Goal: Task Accomplishment & Management: Use online tool/utility

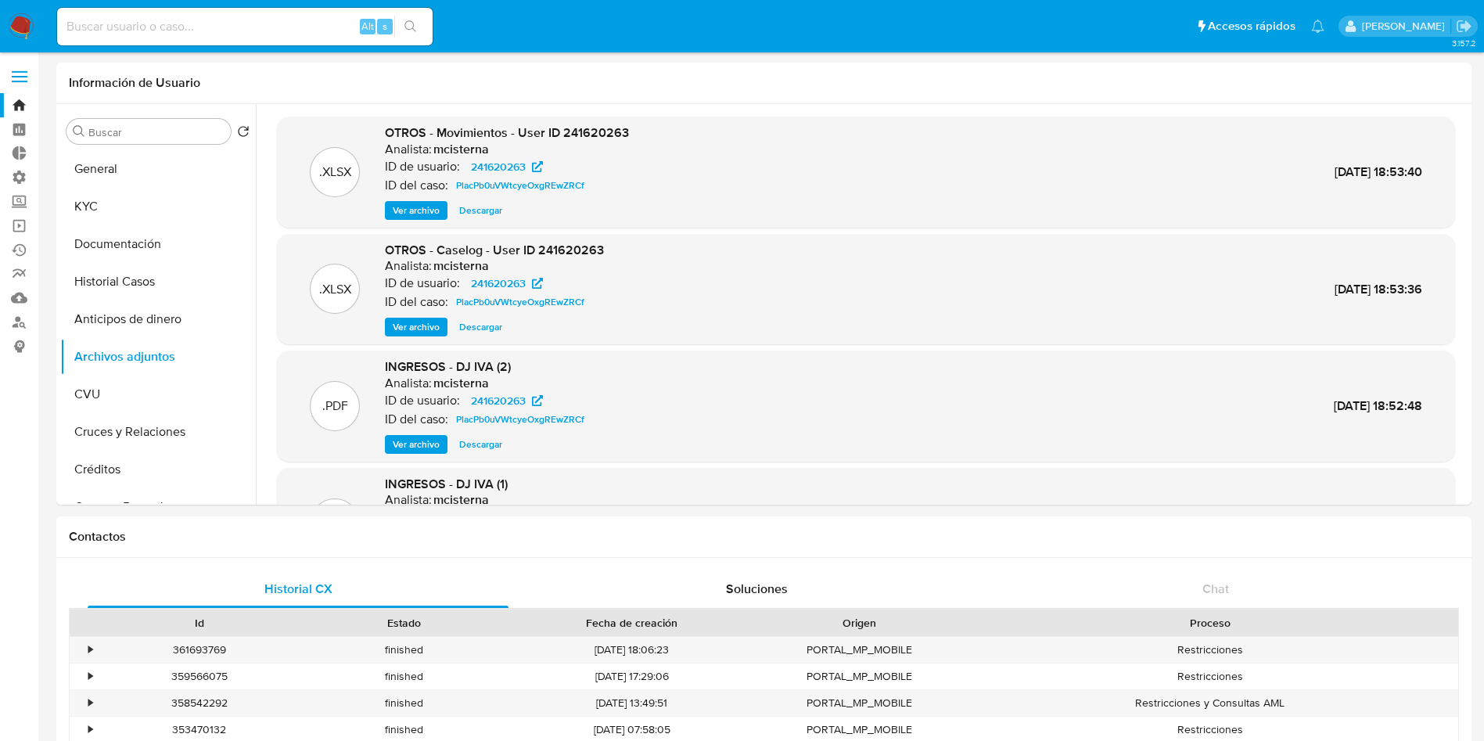
select select "10"
click at [14, 231] on link "Operaciones masivas" at bounding box center [93, 225] width 186 height 24
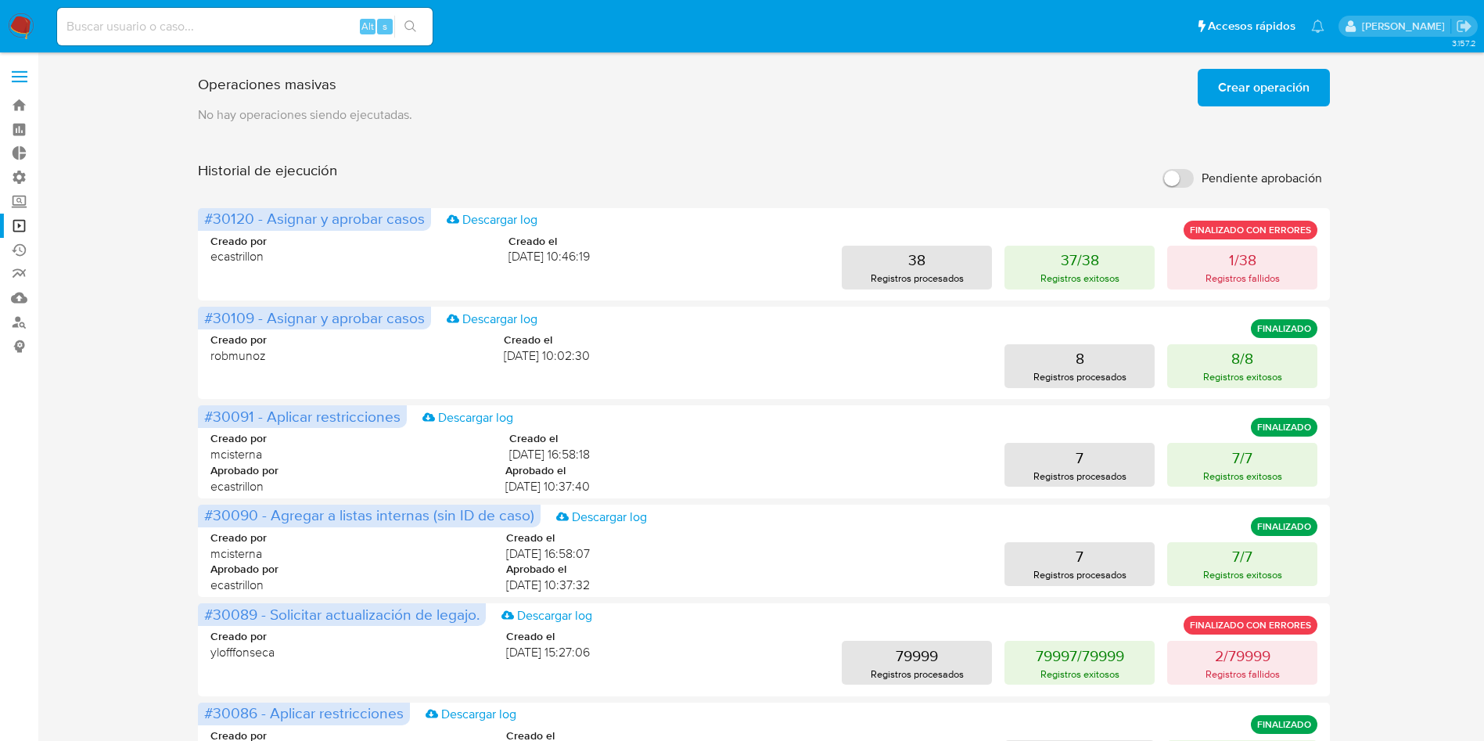
click at [1222, 84] on span "Crear operación" at bounding box center [1263, 87] width 91 height 34
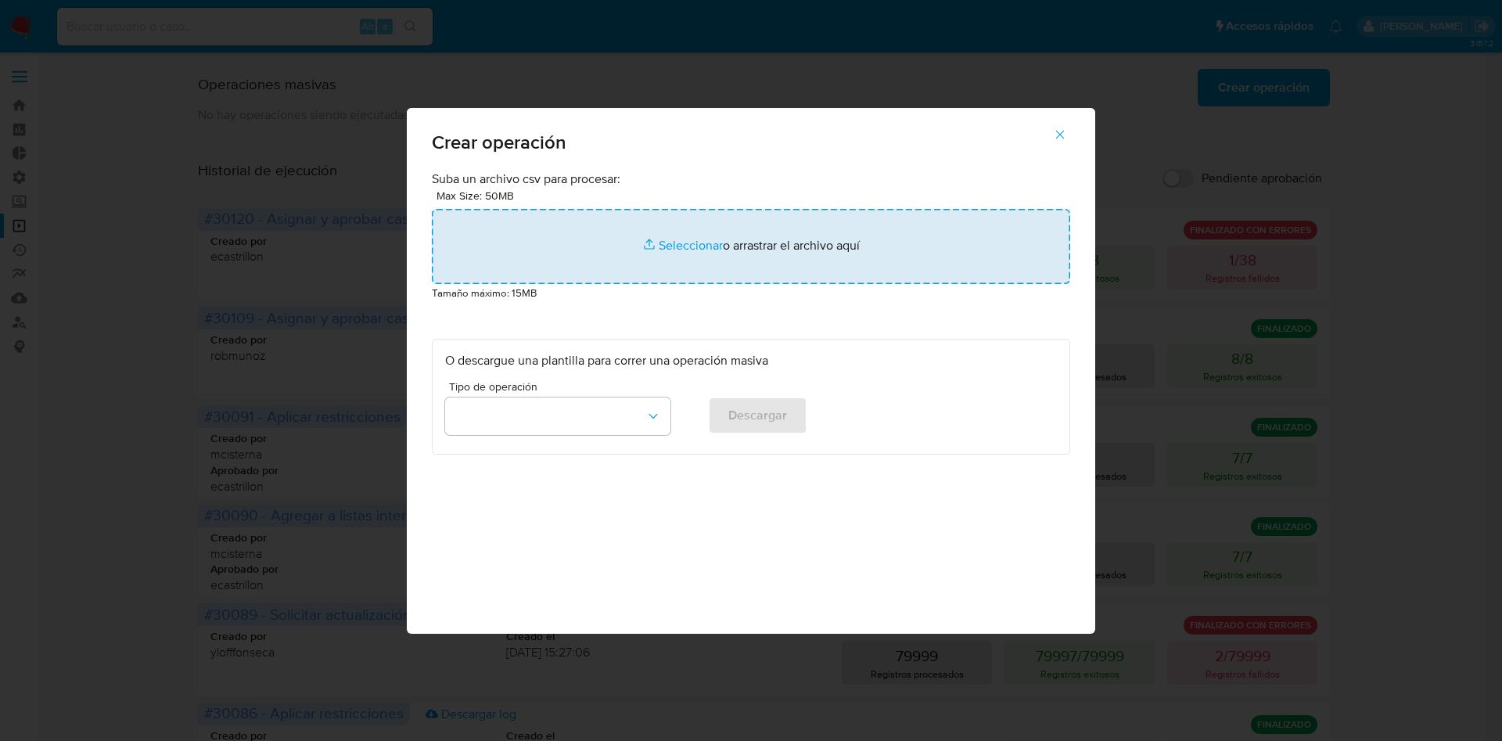
click at [729, 247] on input "file" at bounding box center [751, 246] width 638 height 75
type input "C:\fakepath\Copia de Macro - Cerrar ROS - Gus - Paso2 (64).csv"
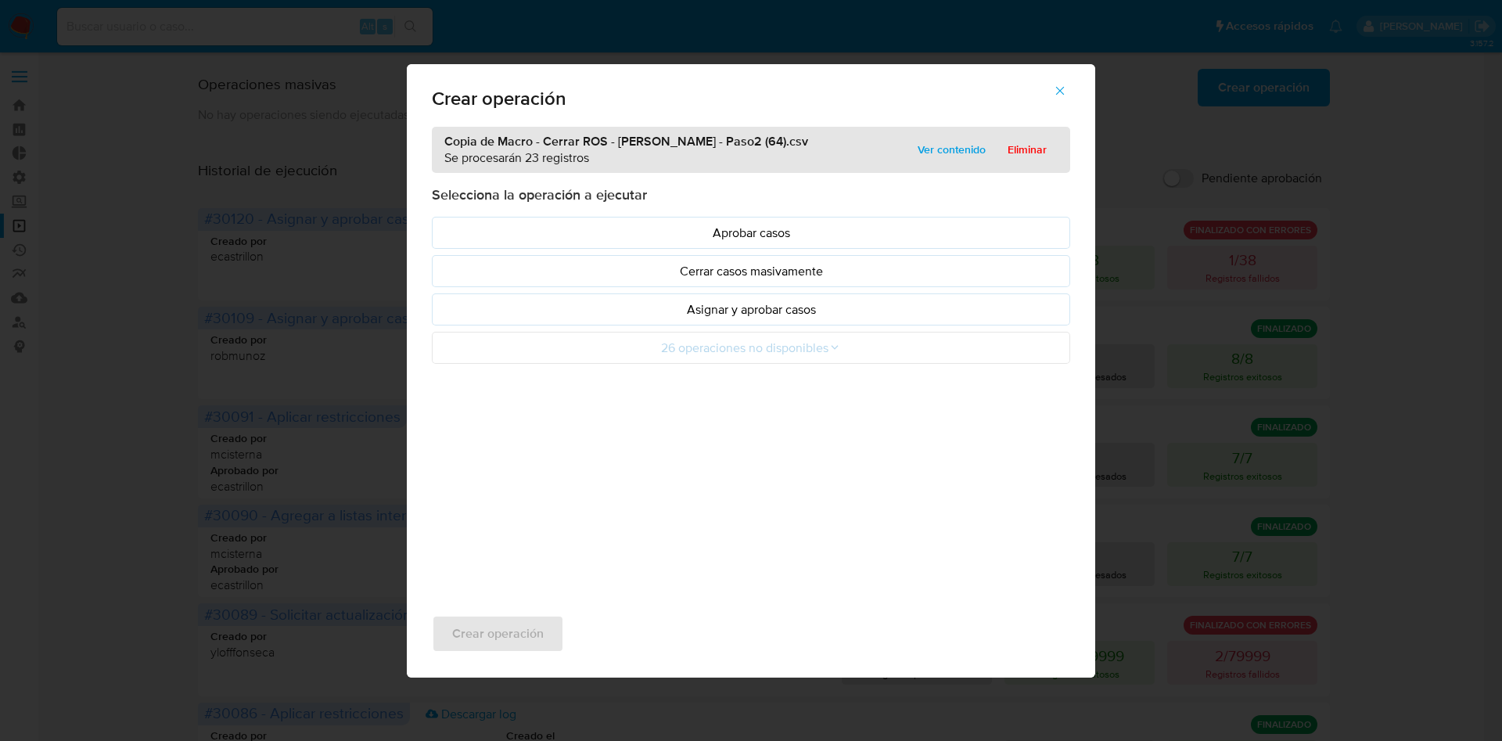
click at [780, 315] on p "Asignar y aprobar casos" at bounding box center [751, 309] width 612 height 18
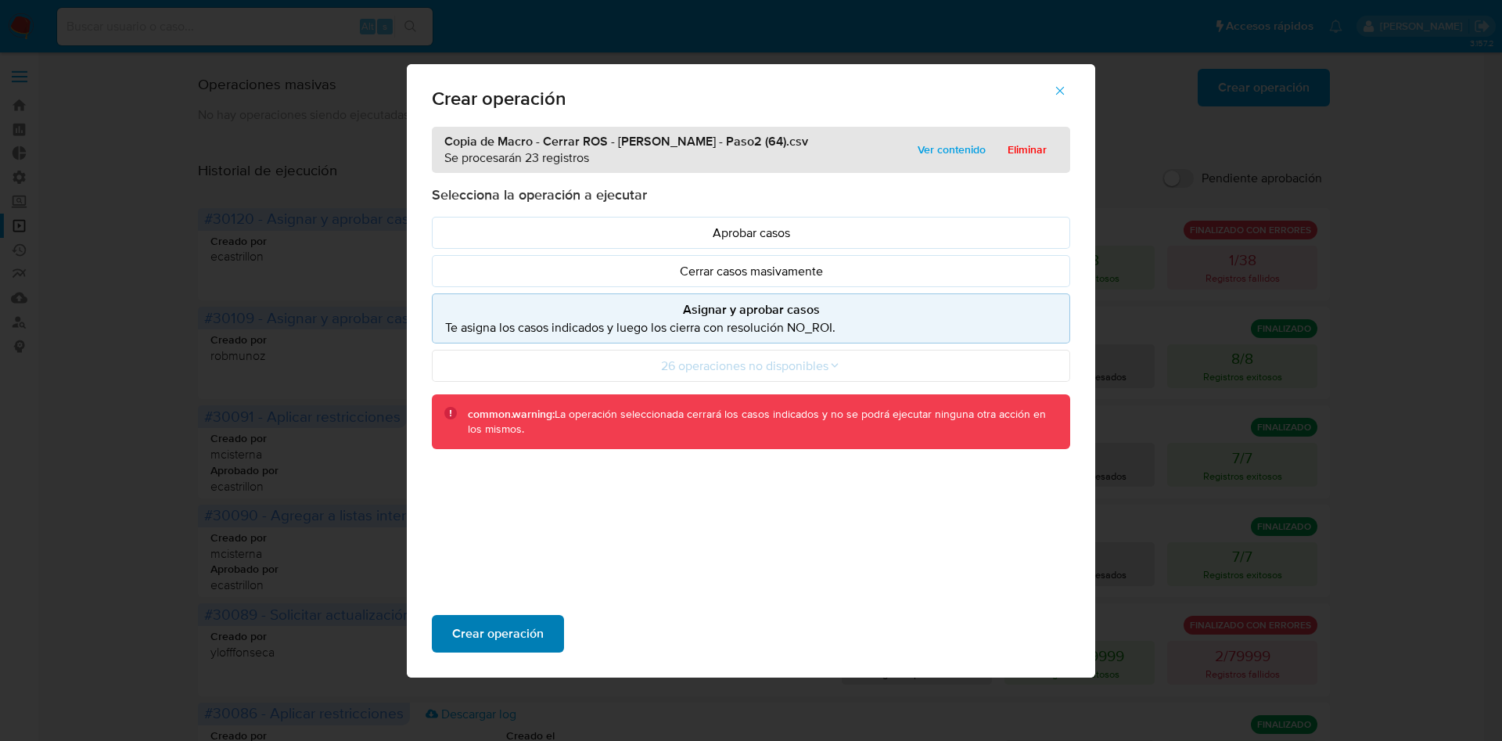
click at [507, 640] on span "Crear operación" at bounding box center [497, 633] width 91 height 34
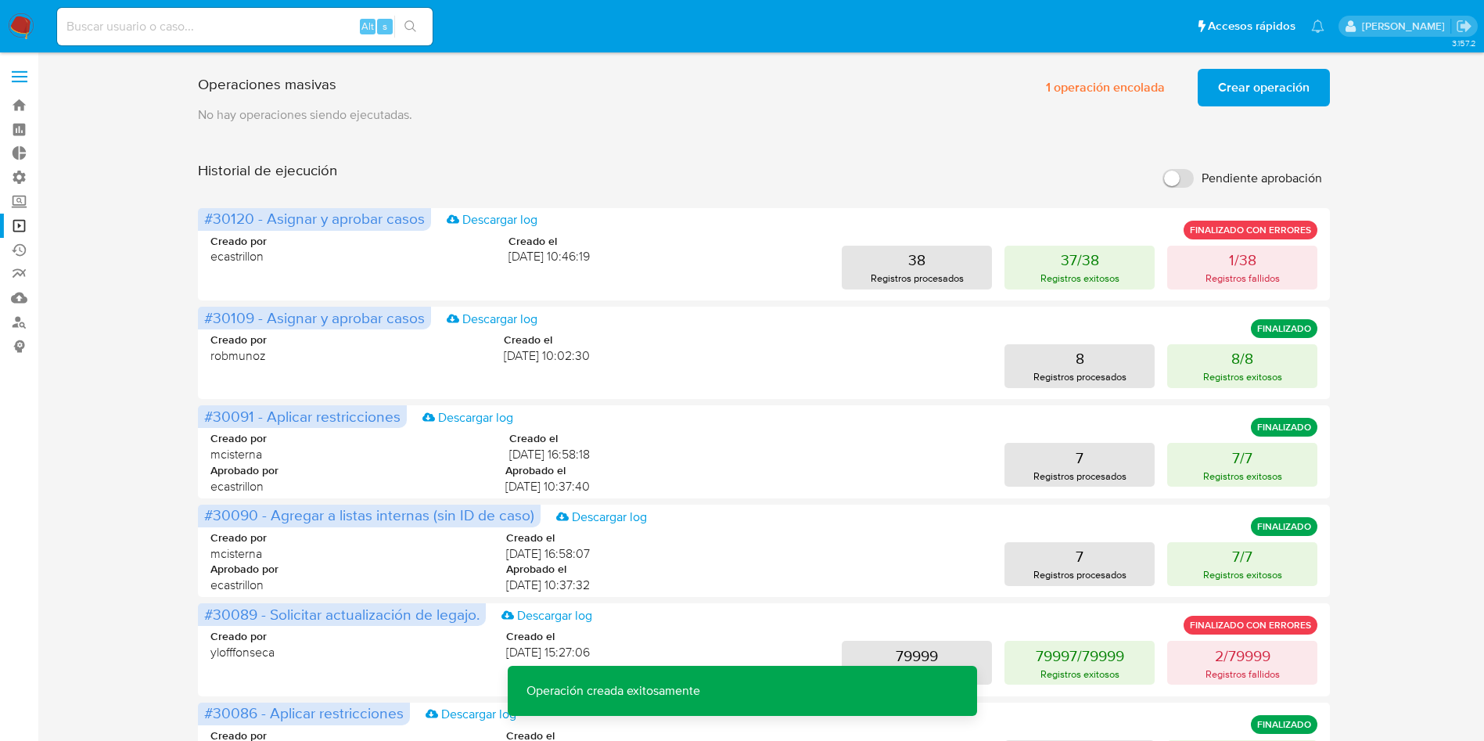
click at [1193, 73] on div "1 operación encolada Crear operación Sólo puede haber hasta un máximo de 5 oper…" at bounding box center [1177, 88] width 304 height 38
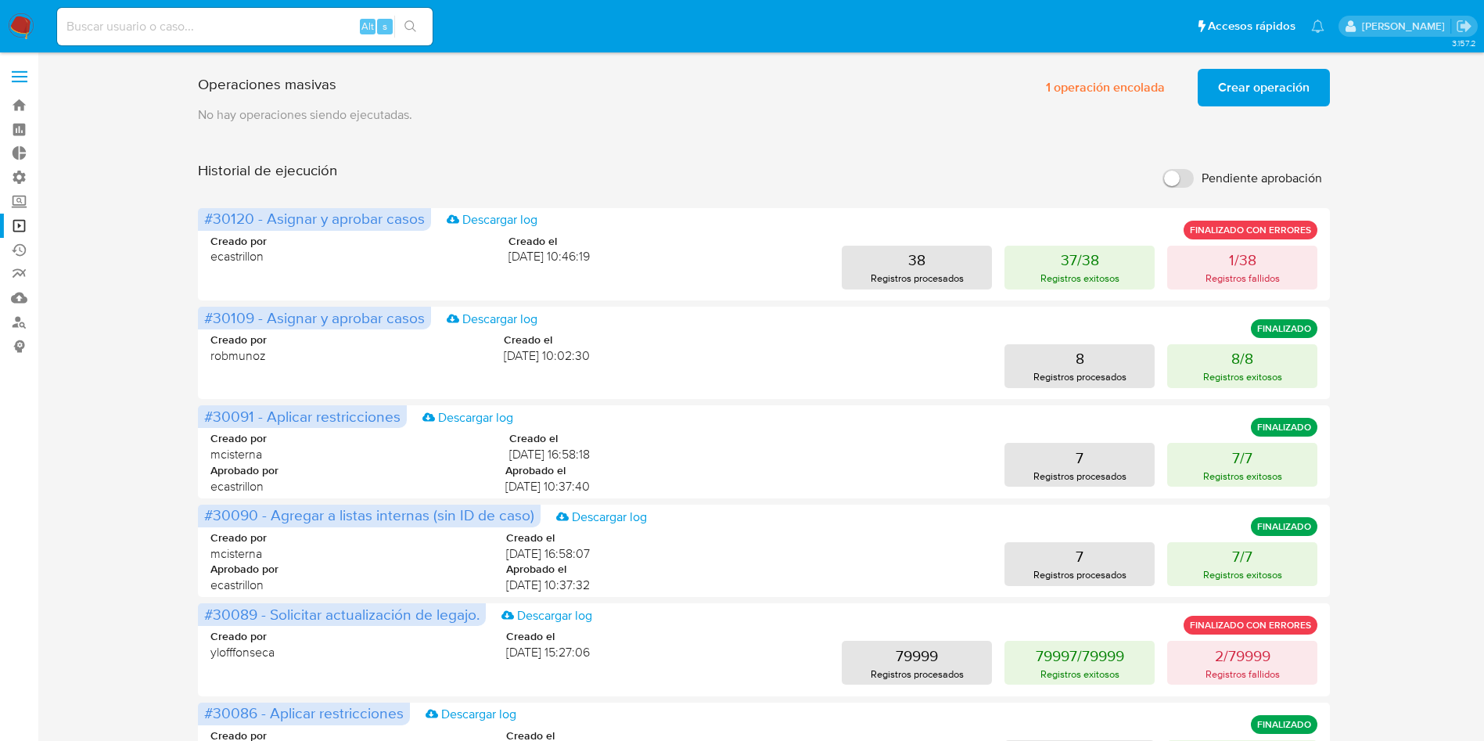
click at [1237, 91] on span "Crear operación" at bounding box center [1263, 87] width 91 height 34
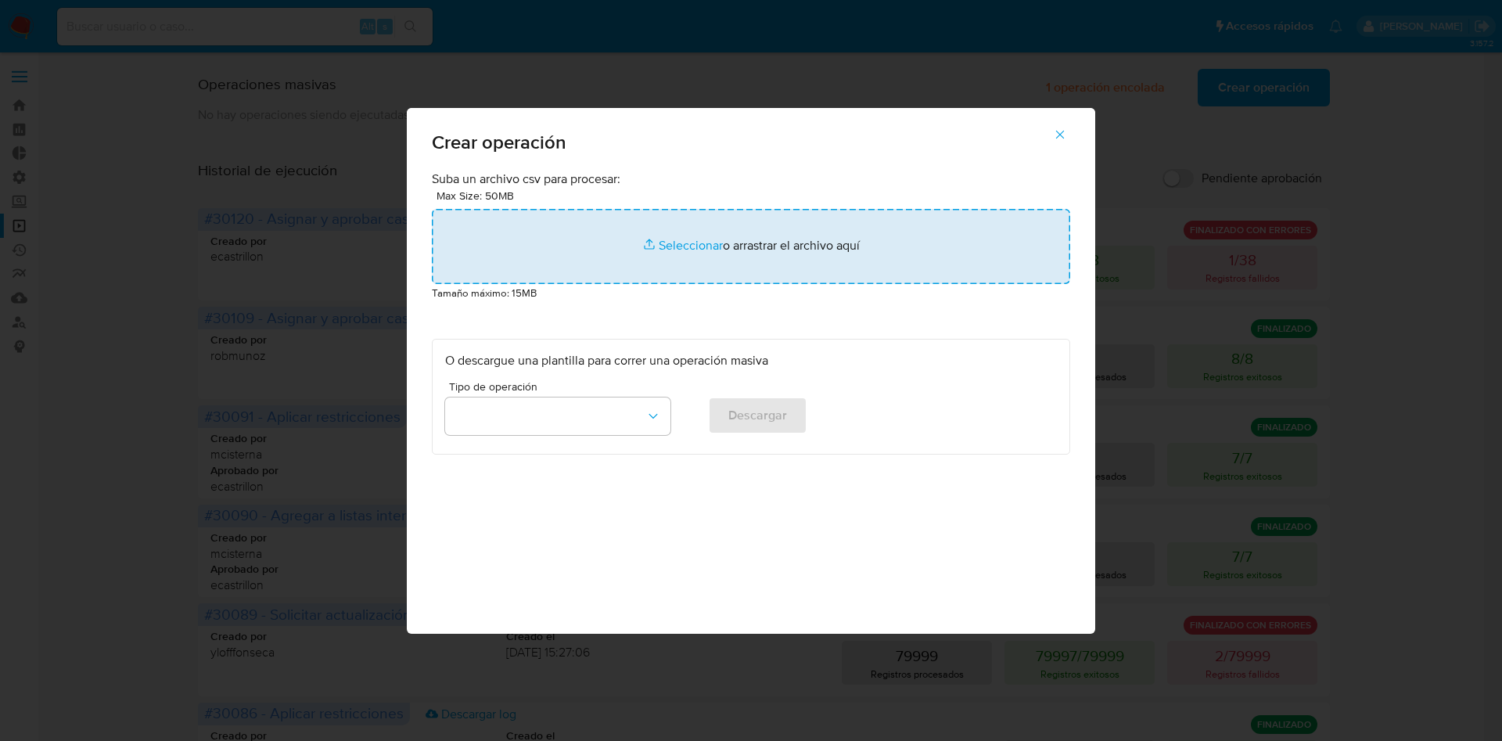
click at [674, 242] on input "file" at bounding box center [751, 246] width 638 height 75
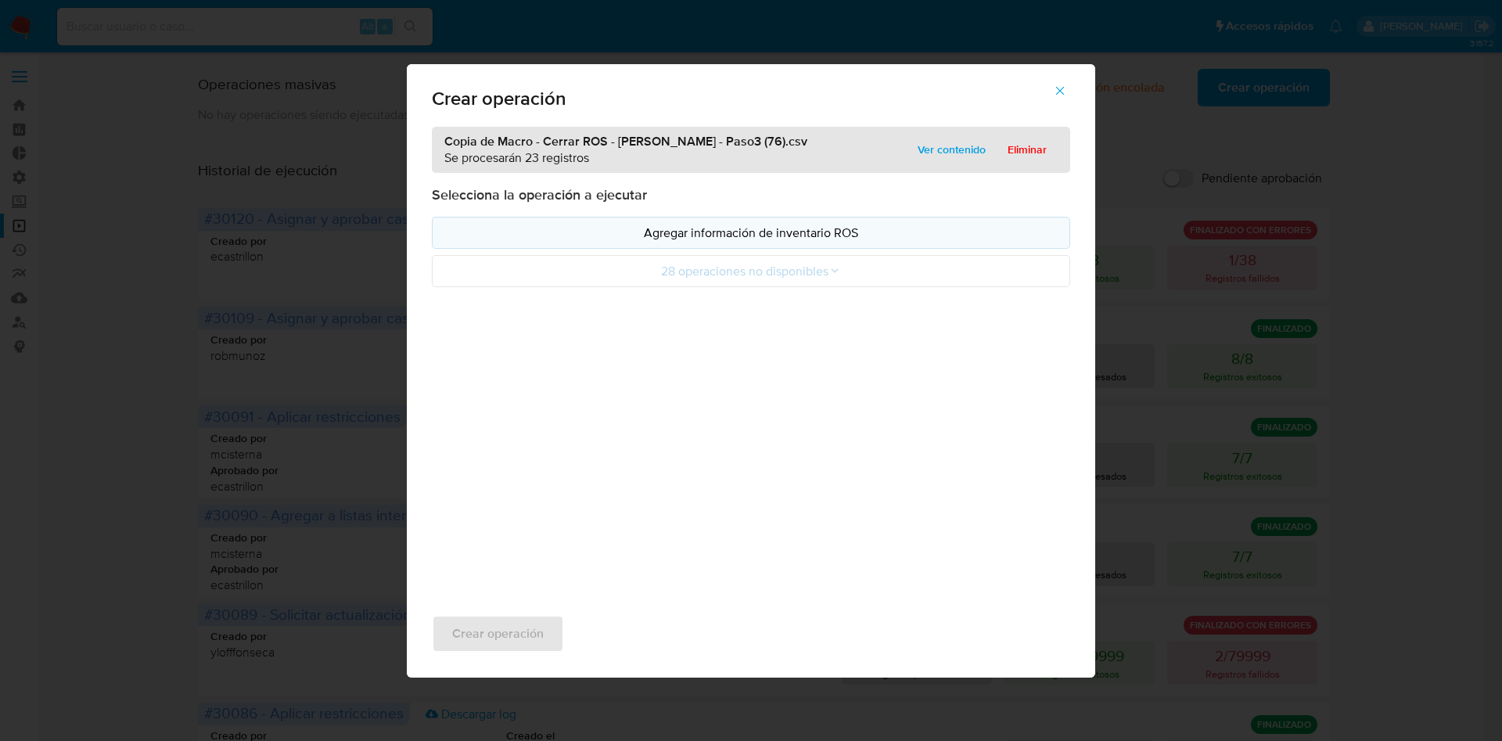
click at [784, 238] on p "Agregar información de inventario ROS" at bounding box center [751, 233] width 612 height 18
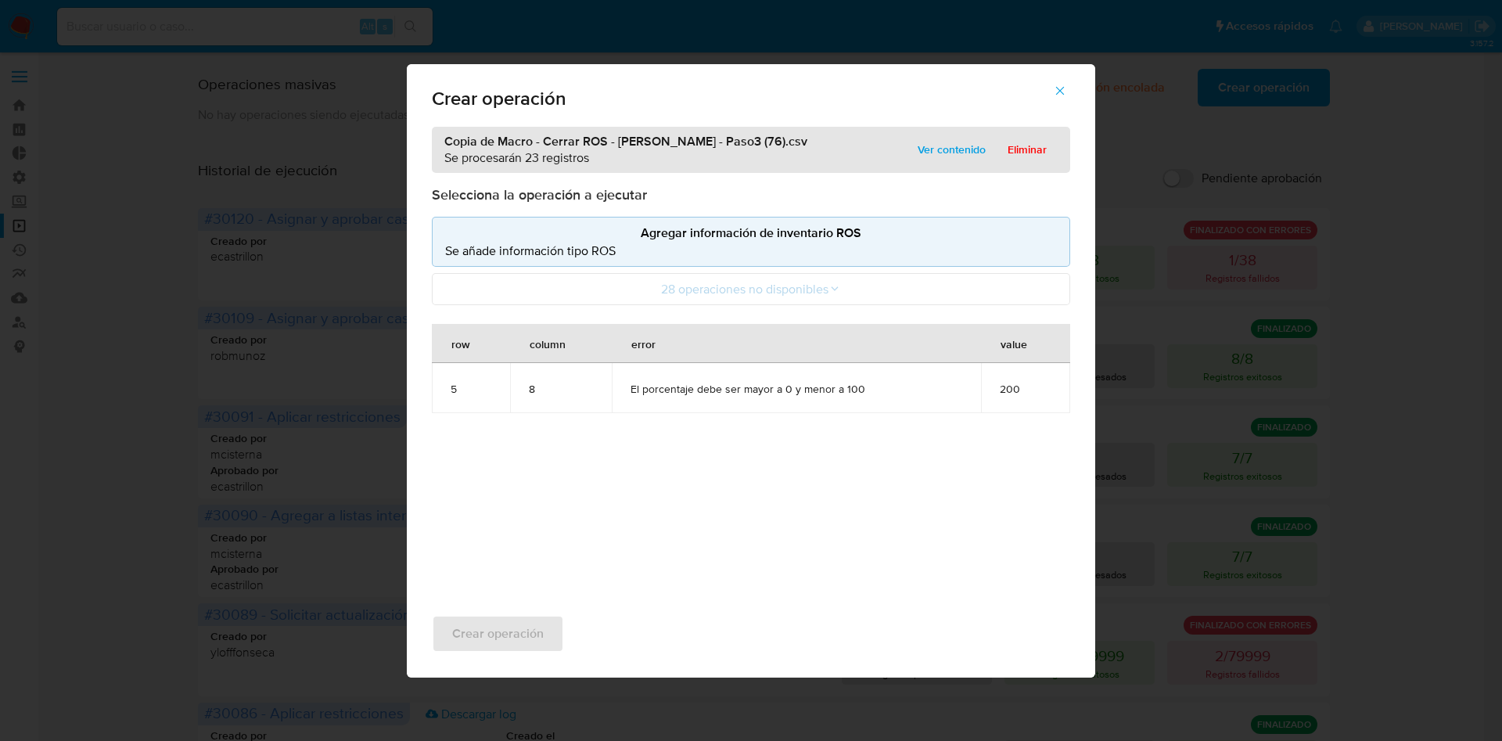
click at [1066, 97] on span "button" at bounding box center [1060, 91] width 14 height 34
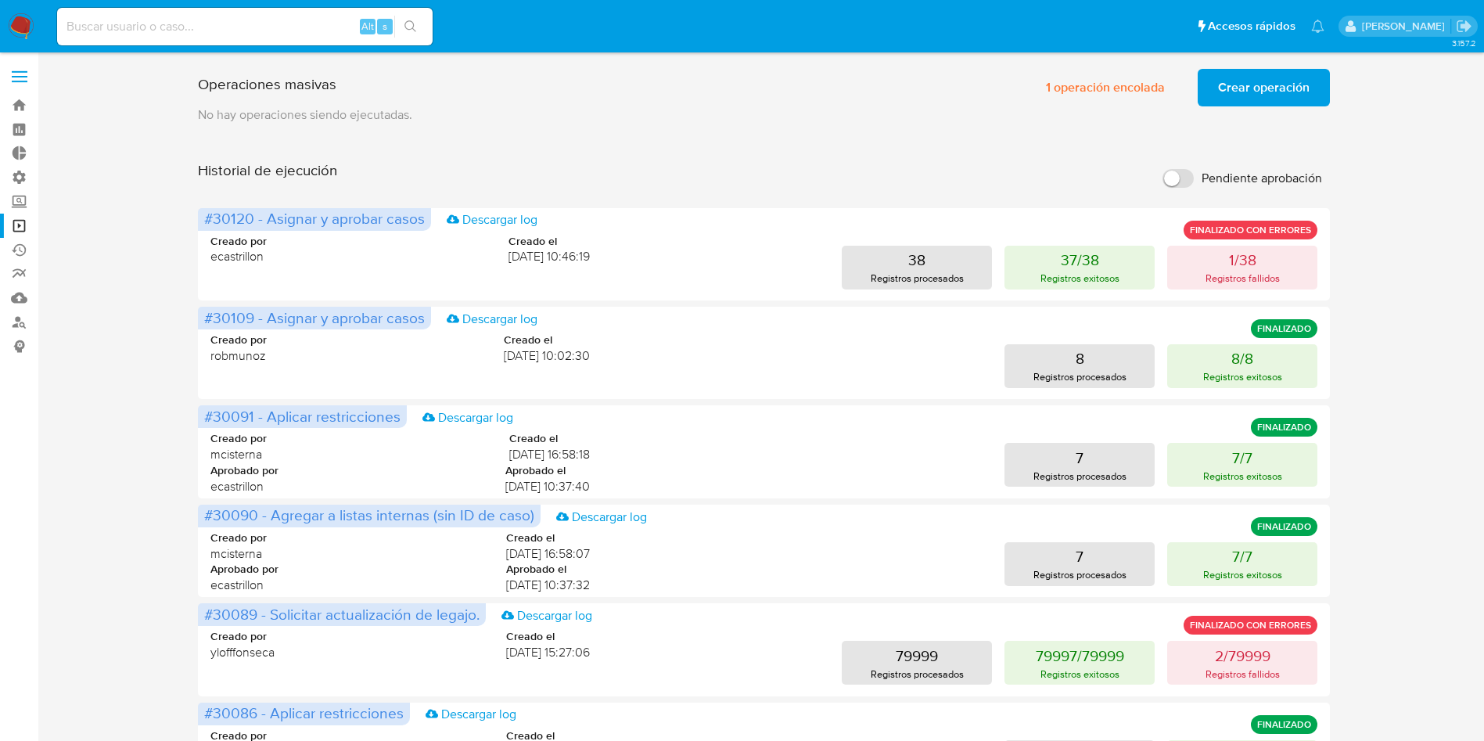
click at [1265, 96] on span "Crear operación" at bounding box center [1263, 87] width 91 height 34
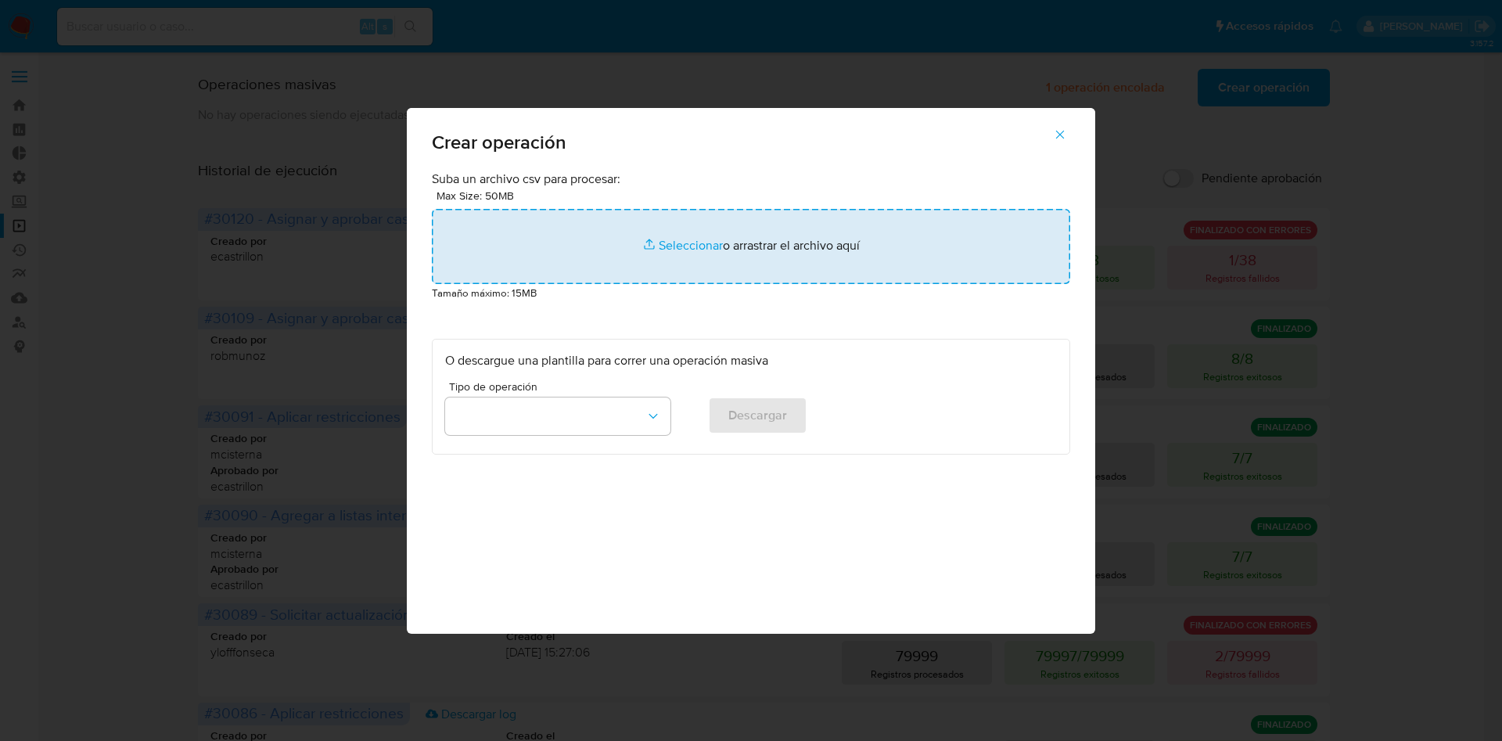
click at [746, 224] on input "file" at bounding box center [751, 246] width 638 height 75
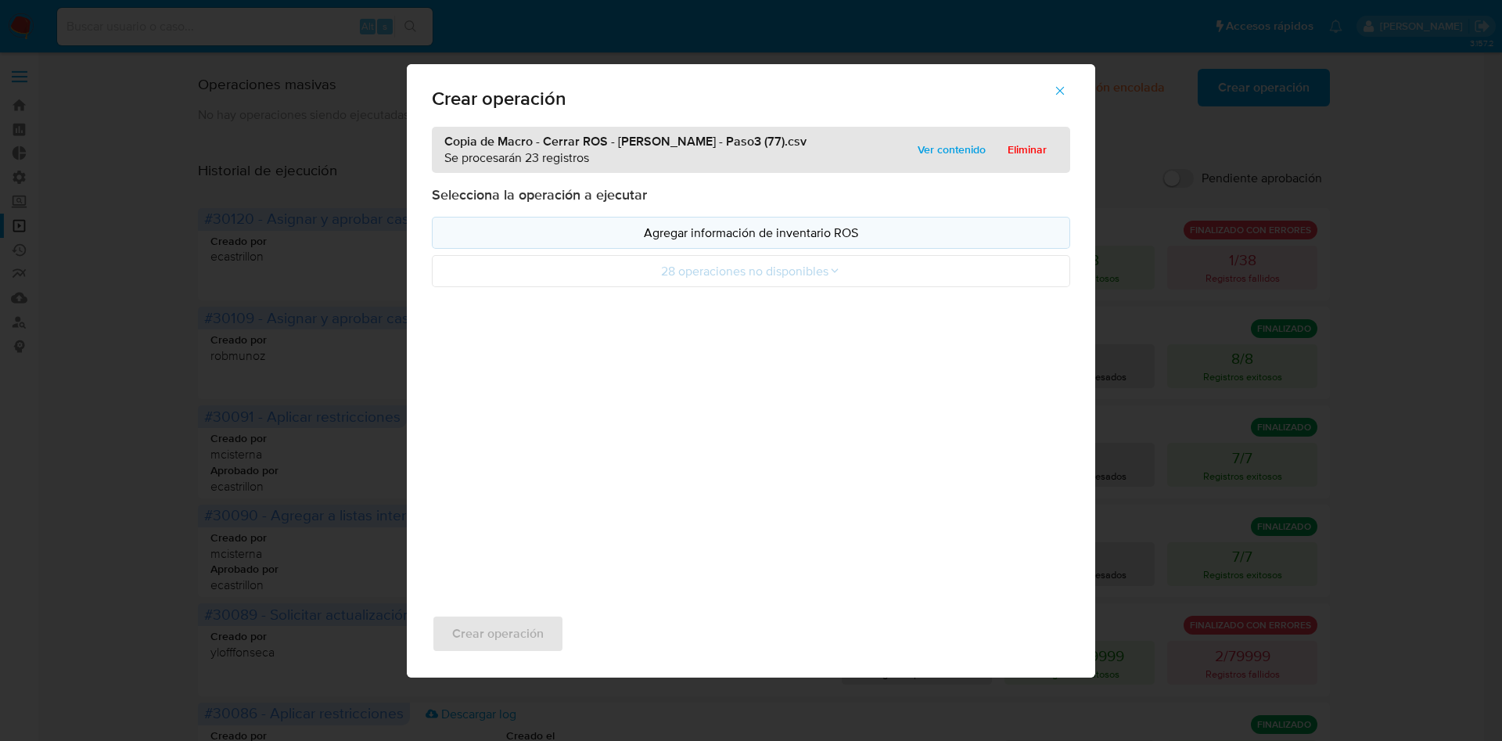
click at [764, 234] on p "Agregar información de inventario ROS" at bounding box center [751, 233] width 612 height 18
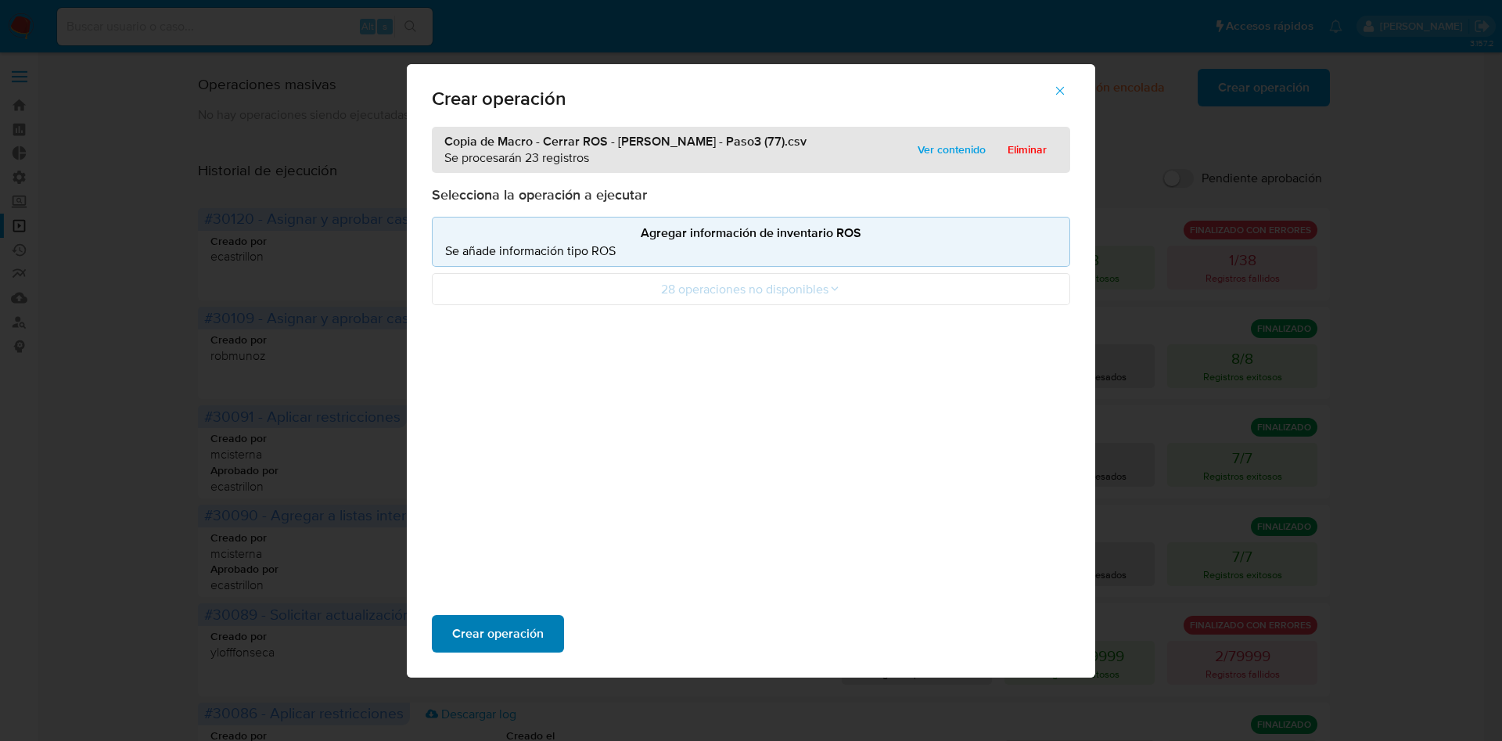
click at [517, 623] on span "Crear operación" at bounding box center [497, 633] width 91 height 34
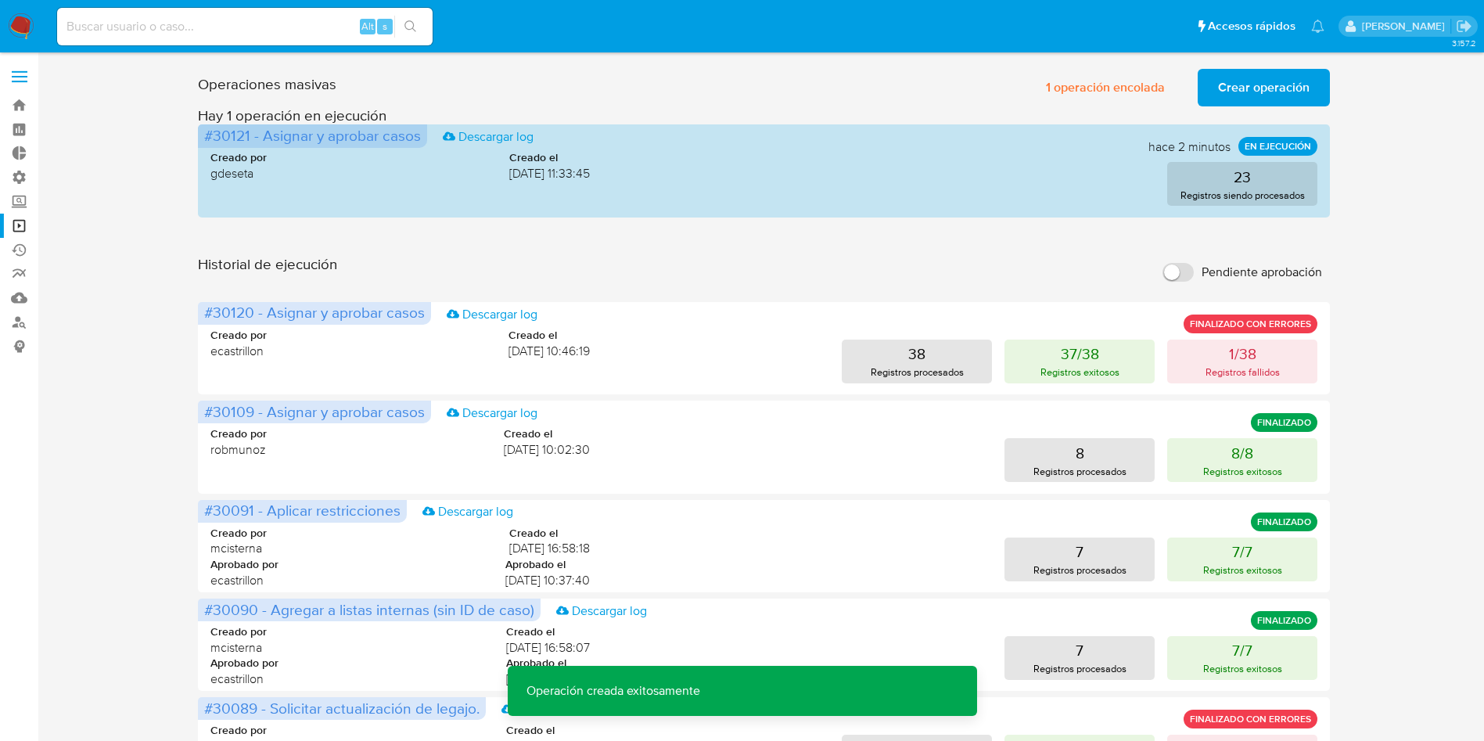
click at [1267, 93] on span "Crear operación" at bounding box center [1263, 87] width 91 height 34
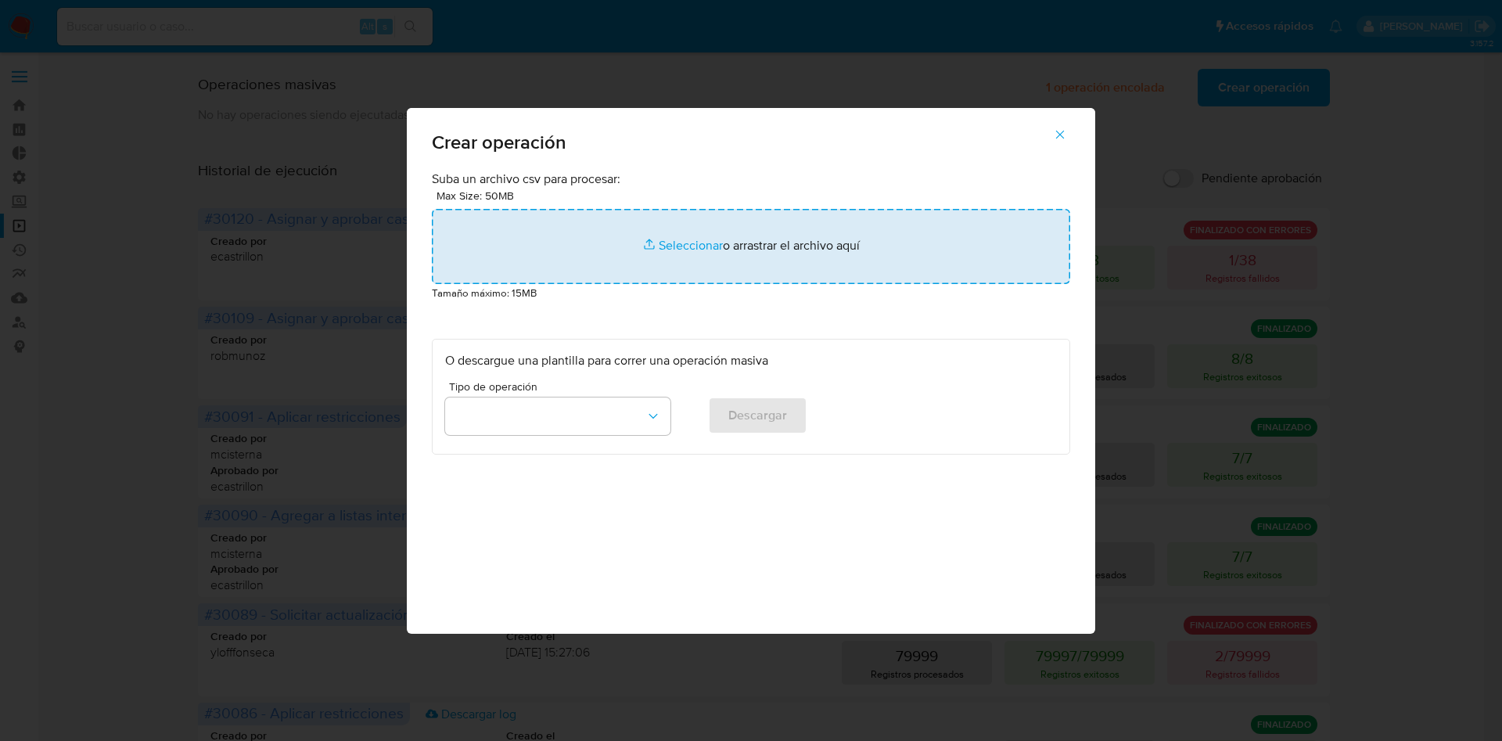
click at [702, 253] on input "file" at bounding box center [751, 246] width 638 height 75
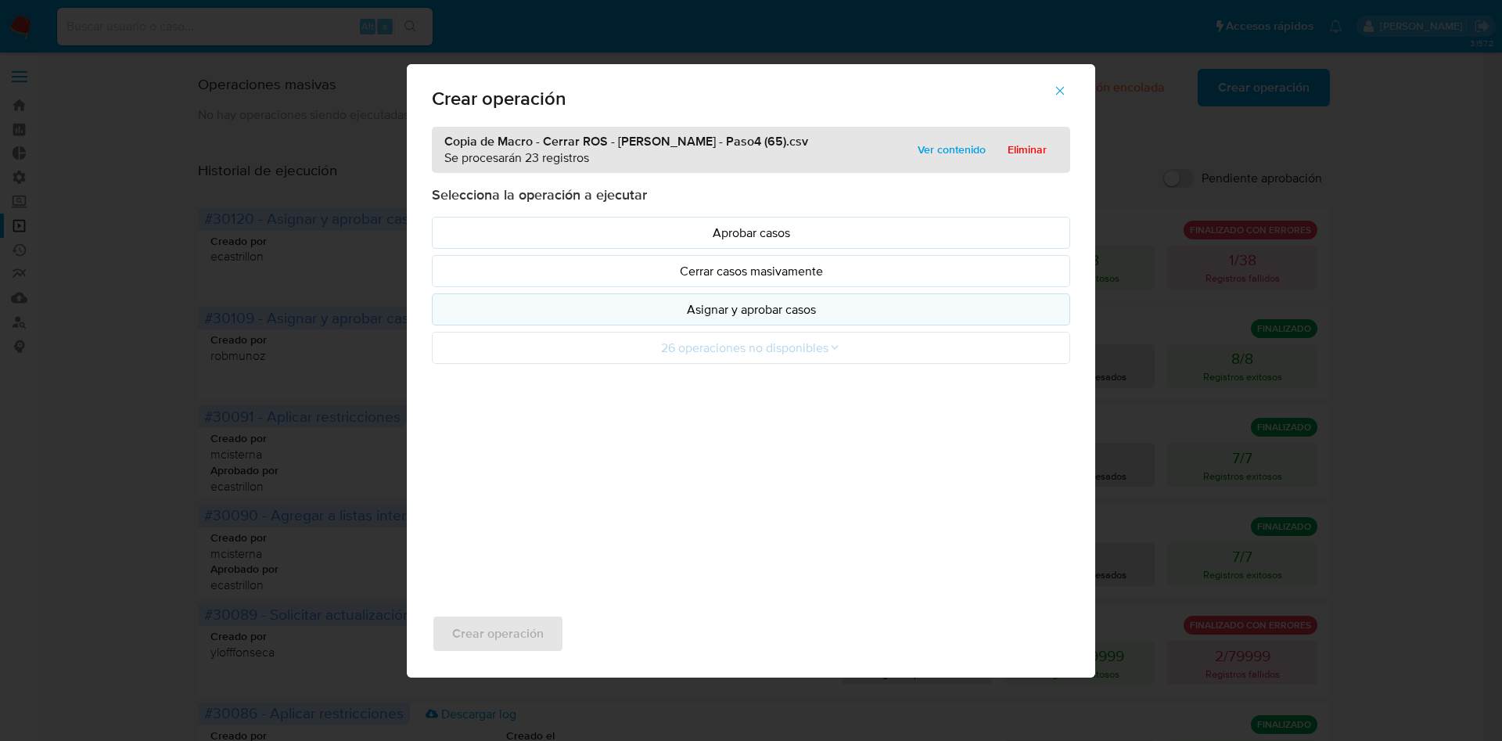
click at [816, 316] on p "Asignar y aprobar casos" at bounding box center [751, 309] width 612 height 18
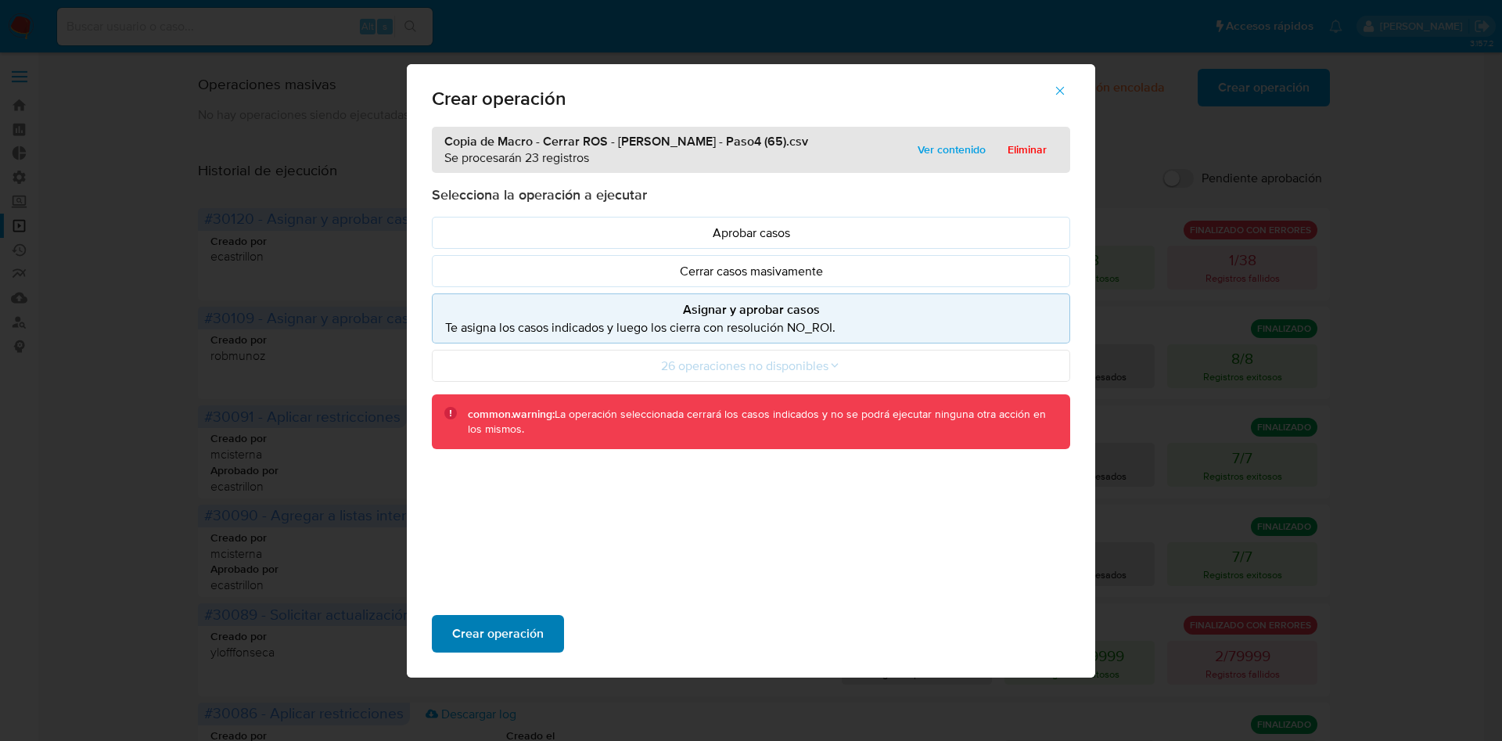
click at [491, 628] on span "Crear operación" at bounding box center [497, 633] width 91 height 34
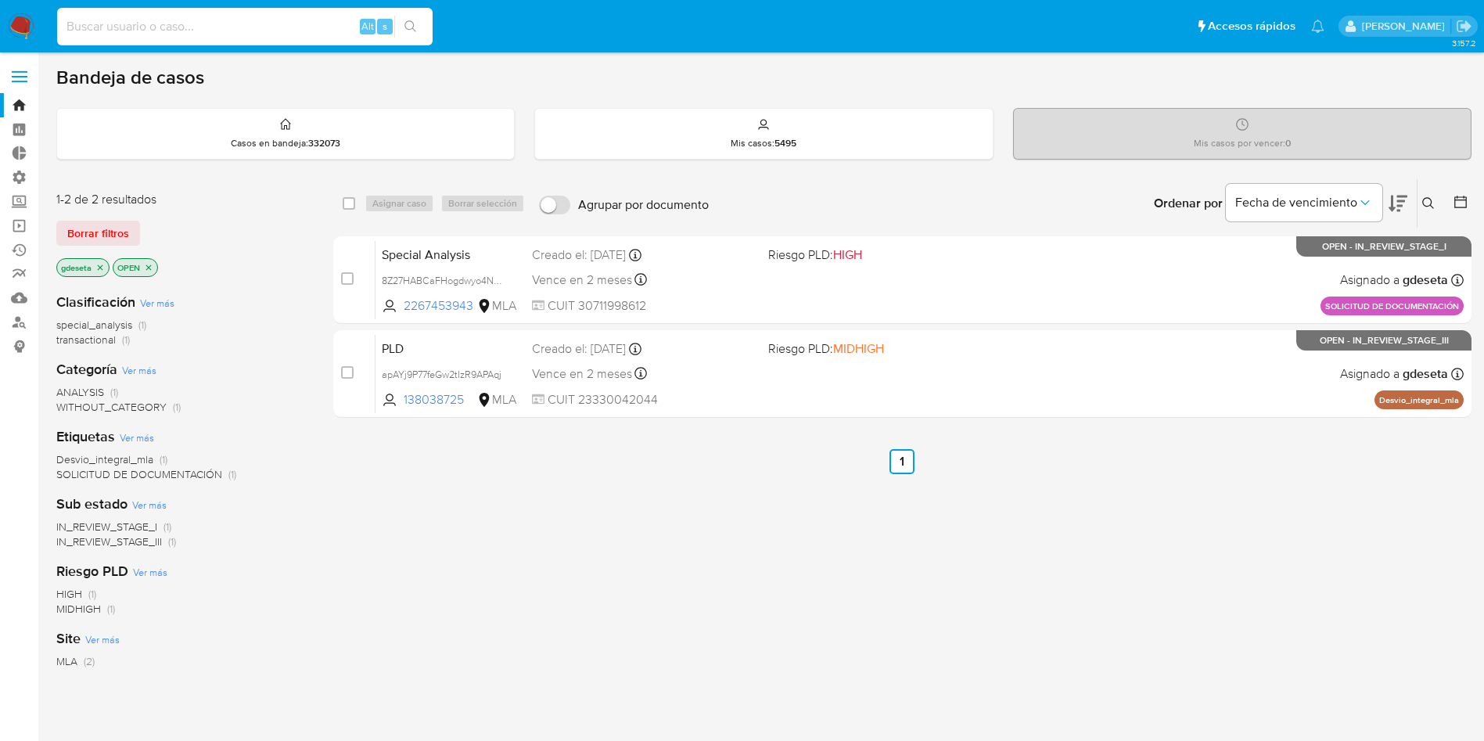
click at [242, 29] on input at bounding box center [244, 26] width 375 height 20
paste input "0z02gwYci8SbwPKkyV5yfvc1"
type input "0z02gwYci8SbwPKkyV5yfvc1"
click at [407, 30] on icon "search-icon" at bounding box center [410, 26] width 13 height 13
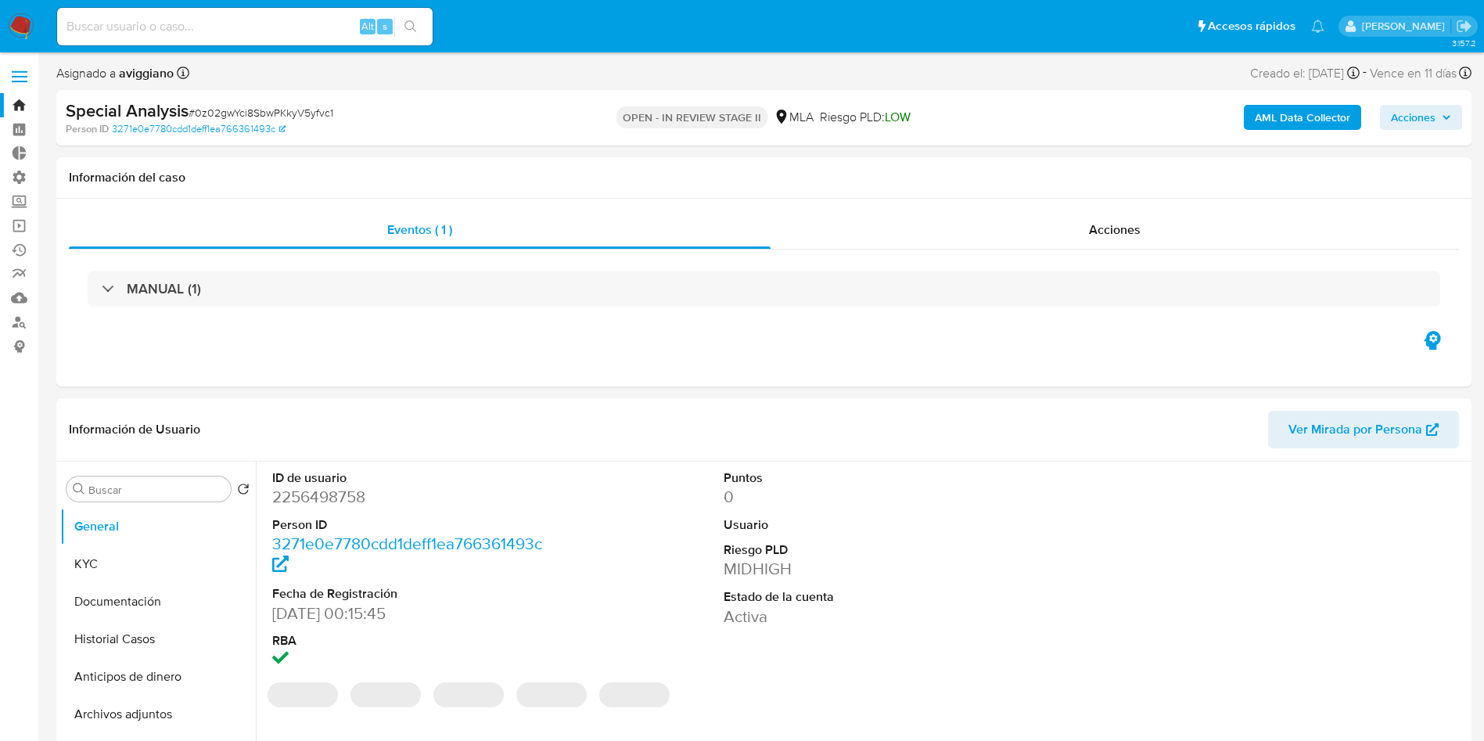
select select "10"
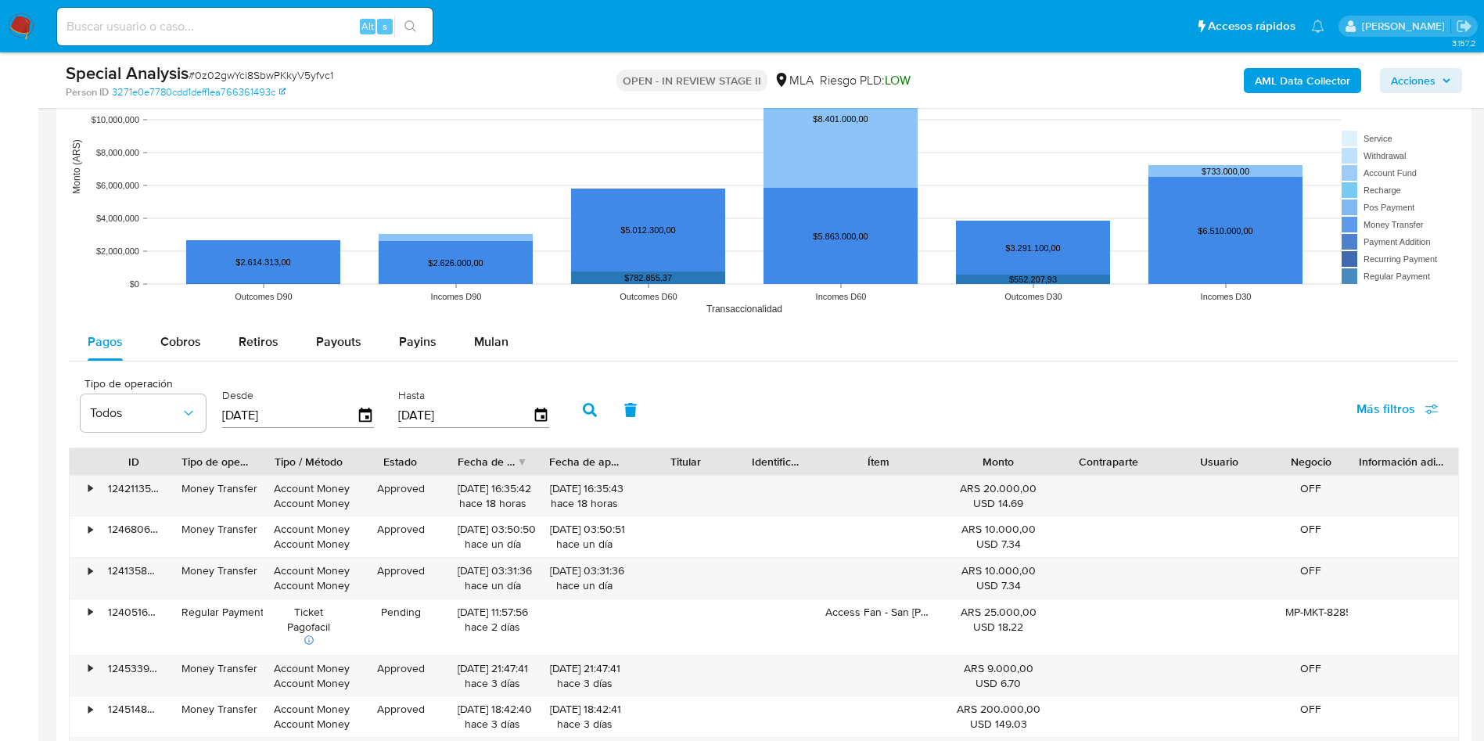
scroll to position [1525, 0]
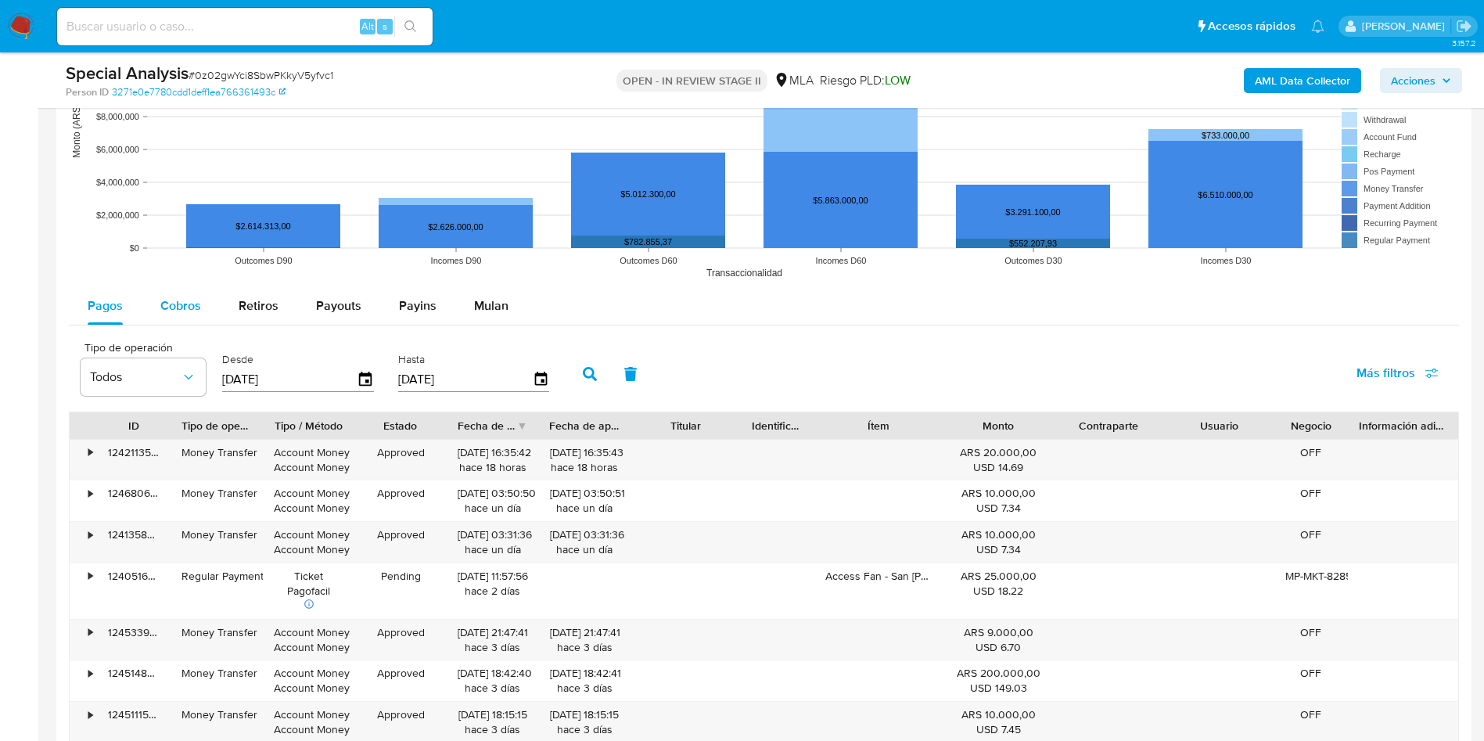
click at [179, 309] on span "Cobros" at bounding box center [180, 305] width 41 height 18
select select "10"
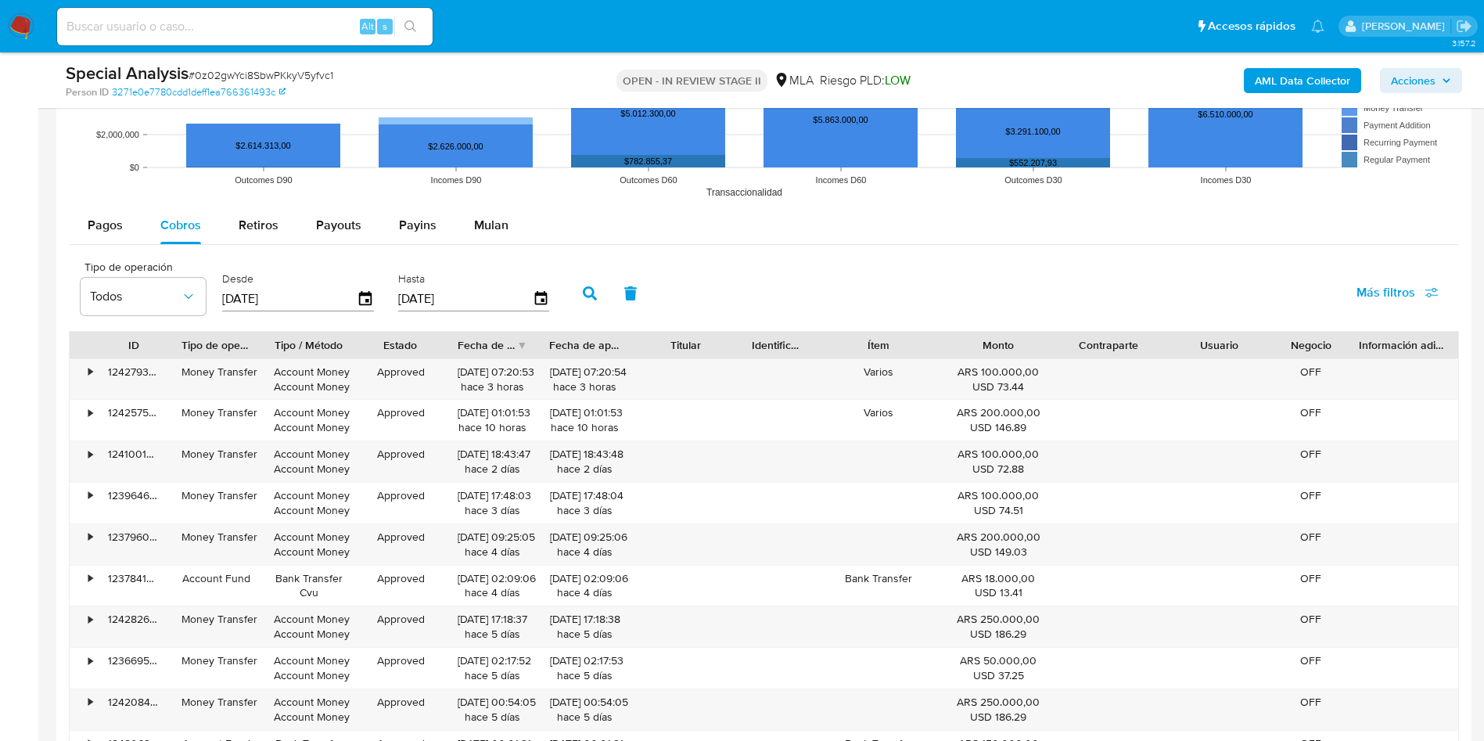
scroll to position [1642, 0]
